Goal: Task Accomplishment & Management: Manage account settings

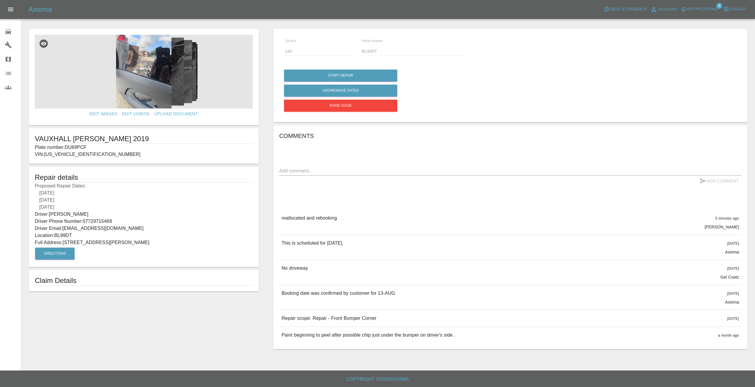
click at [23, 22] on main "Edit Images Edit Videos Upload Document VAUXHALL [PERSON_NAME] 2019 Plate numbe…" at bounding box center [377, 185] width 755 height 371
click at [10, 30] on icon at bounding box center [8, 31] width 7 height 7
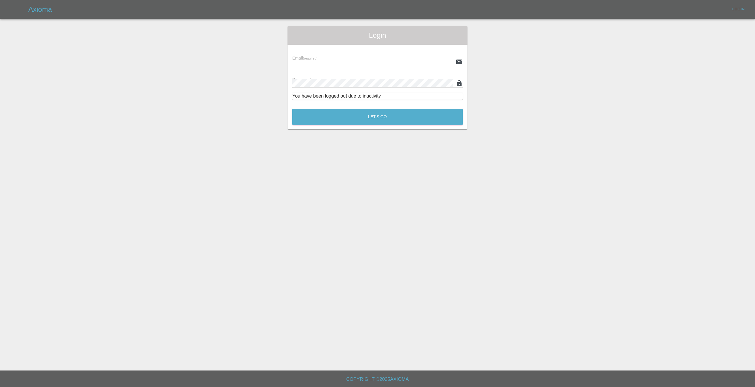
type input "[EMAIL_ADDRESS][DOMAIN_NAME]"
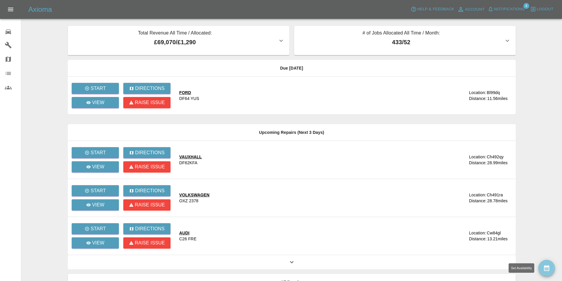
click at [545, 265] on button "availability" at bounding box center [546, 268] width 17 height 17
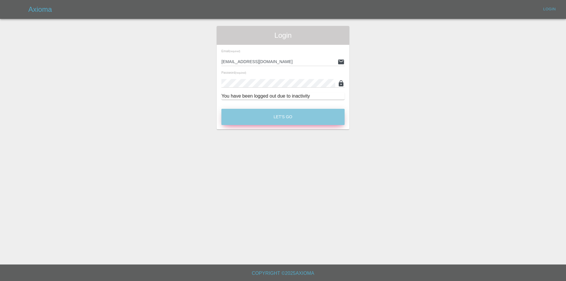
click at [312, 111] on button "Let's Go" at bounding box center [283, 117] width 123 height 16
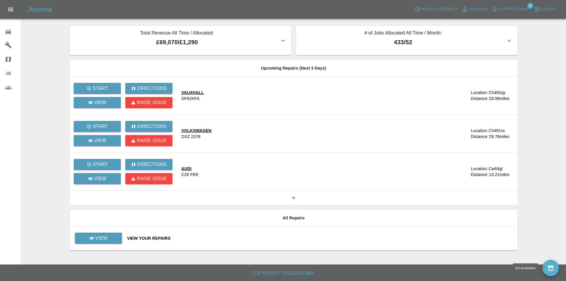
click at [552, 269] on icon "availability" at bounding box center [550, 268] width 5 height 6
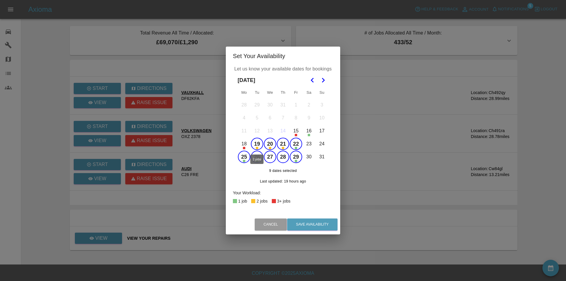
click at [257, 142] on button "19" at bounding box center [257, 144] width 12 height 12
click at [268, 142] on button "20" at bounding box center [270, 144] width 12 height 12
click at [318, 223] on button "Save Availability" at bounding box center [312, 225] width 50 height 12
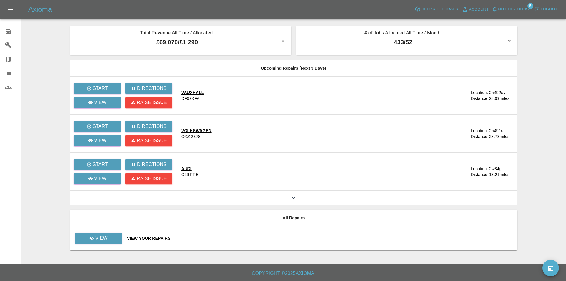
click at [512, 5] on button "Notifications" at bounding box center [511, 9] width 40 height 9
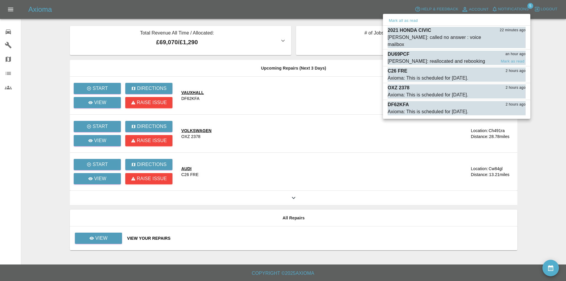
click at [467, 51] on div "DU69PCF an hour ago" at bounding box center [457, 54] width 138 height 7
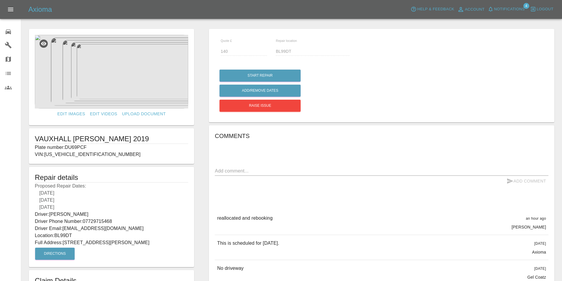
click at [7, 32] on icon at bounding box center [8, 32] width 5 height 5
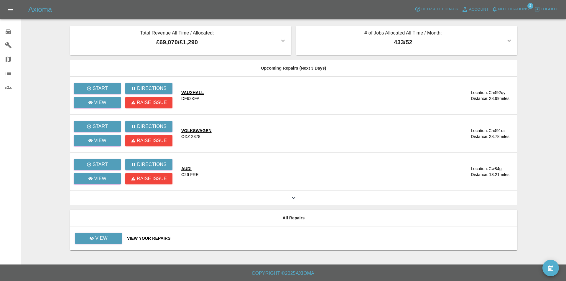
click at [49, 39] on main "Total Revenue All Time / Allocated: £69,070 / £1,290 Sprayway Smart Repairs NW …" at bounding box center [283, 132] width 566 height 265
click at [516, 9] on span "Notifications" at bounding box center [514, 9] width 31 height 7
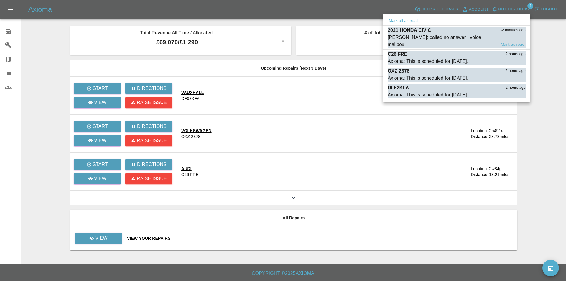
click at [518, 41] on button "Mark as read" at bounding box center [513, 44] width 26 height 7
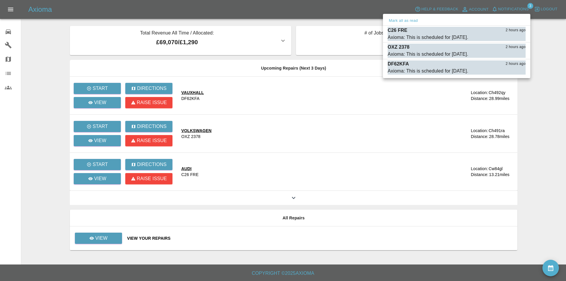
click at [343, 5] on div at bounding box center [283, 140] width 566 height 281
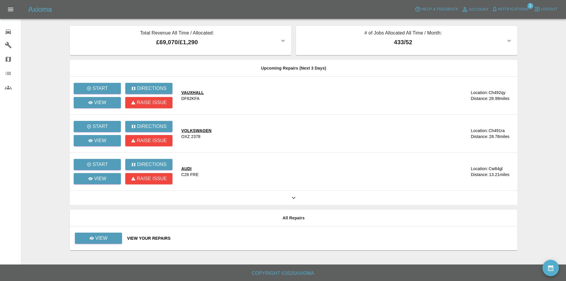
click at [491, 5] on button "Notifications" at bounding box center [511, 9] width 40 height 9
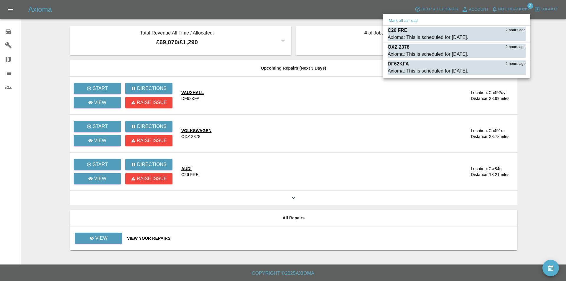
click at [340, 12] on div at bounding box center [283, 140] width 566 height 281
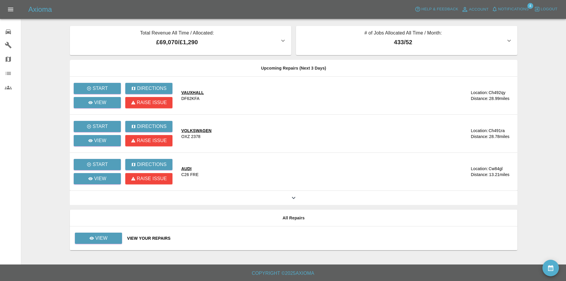
click at [511, 7] on span "Notifications" at bounding box center [514, 9] width 31 height 7
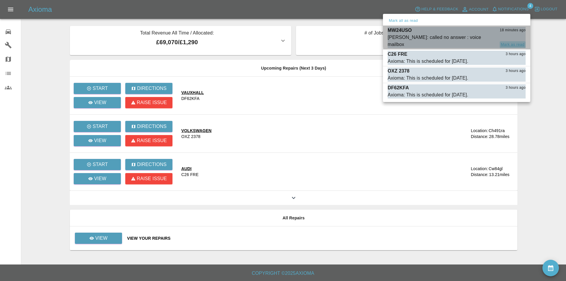
click at [507, 41] on button "Mark as read" at bounding box center [513, 44] width 26 height 7
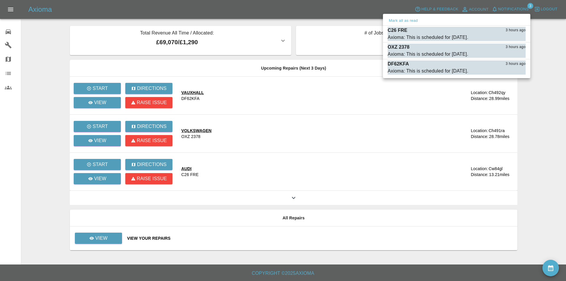
click at [170, 6] on div at bounding box center [283, 140] width 566 height 281
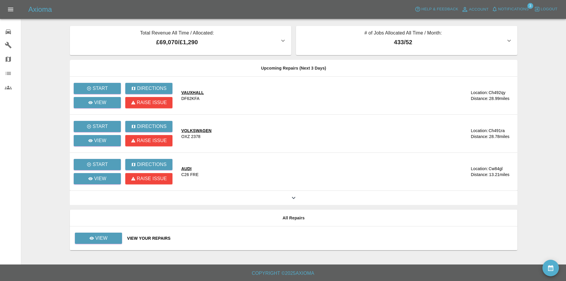
click at [45, 36] on main "Total Revenue All Time / Allocated: £69,070 / £1,290 Sprayway Smart Repairs NW …" at bounding box center [283, 132] width 566 height 265
click at [506, 7] on span "Notifications" at bounding box center [514, 9] width 31 height 7
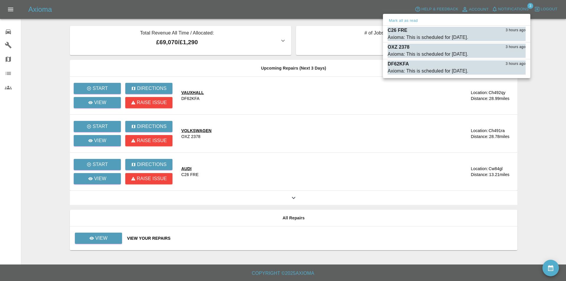
click at [262, 7] on div at bounding box center [283, 140] width 566 height 281
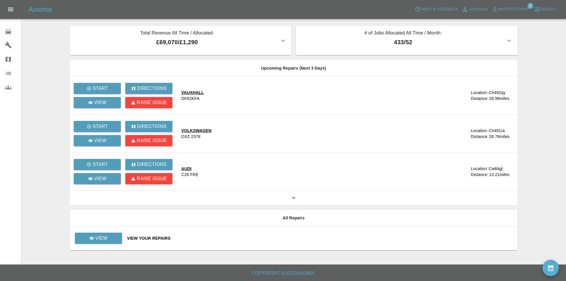
click at [209, 5] on div "Axioma Help & Feedback Account Notifications 3 Logout" at bounding box center [297, 9] width 538 height 9
